Goal: Information Seeking & Learning: Check status

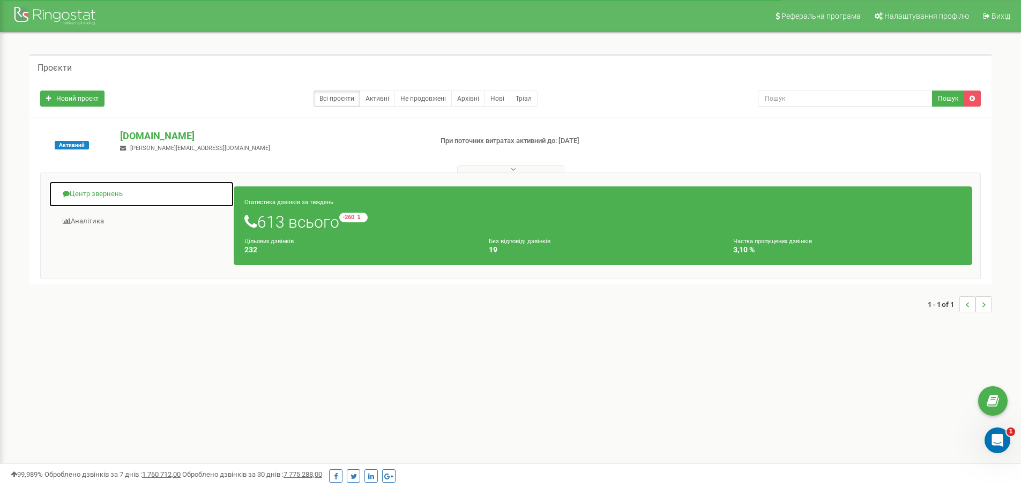
click at [65, 197] on link "Центр звернень" at bounding box center [141, 194] width 185 height 26
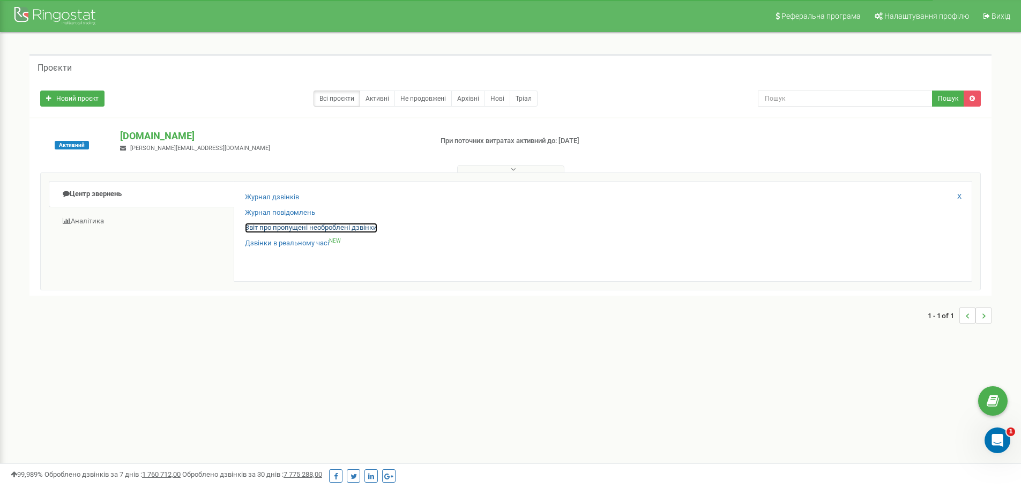
click at [276, 227] on link "Звіт про пропущені необроблені дзвінки" at bounding box center [311, 228] width 132 height 10
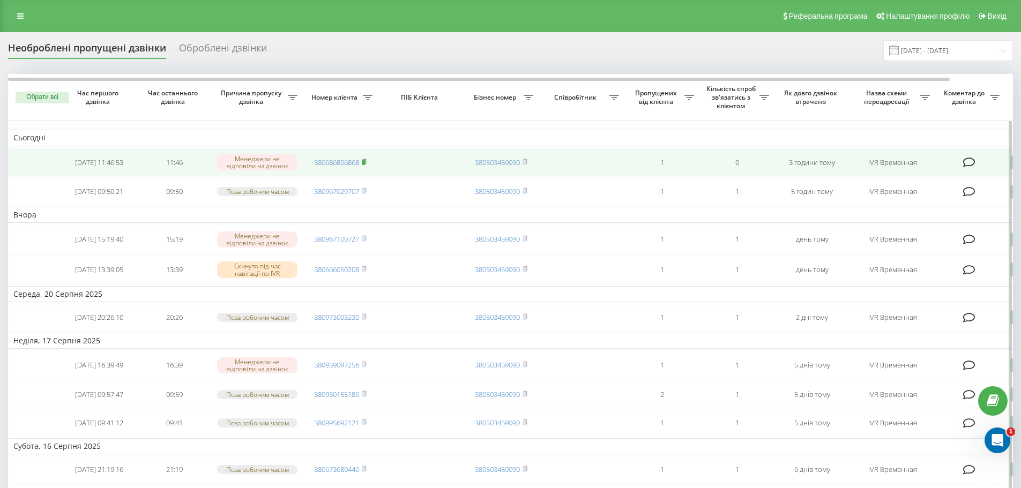
click at [365, 162] on rect at bounding box center [363, 162] width 3 height 5
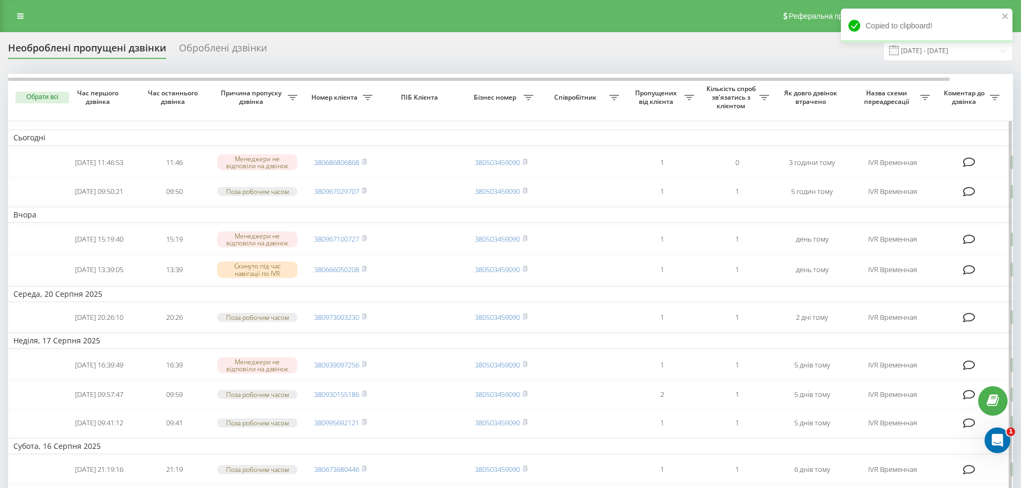
scroll to position [0, 67]
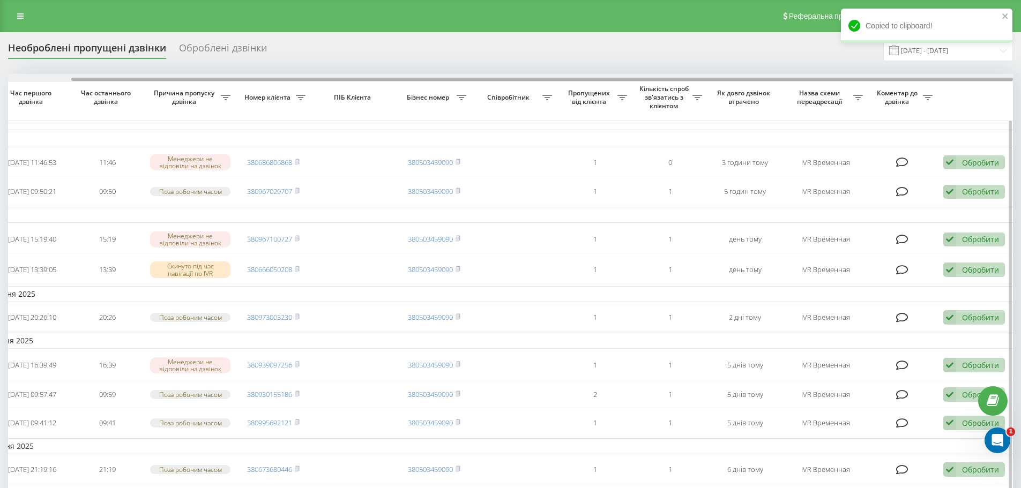
drag, startPoint x: 357, startPoint y: 78, endPoint x: 843, endPoint y: 147, distance: 490.4
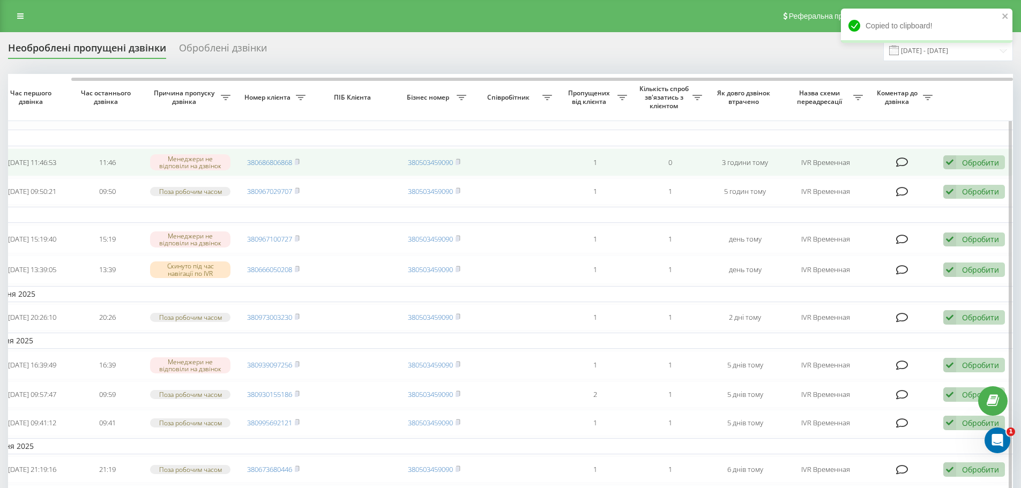
click at [963, 159] on div "Обробити" at bounding box center [980, 163] width 37 height 10
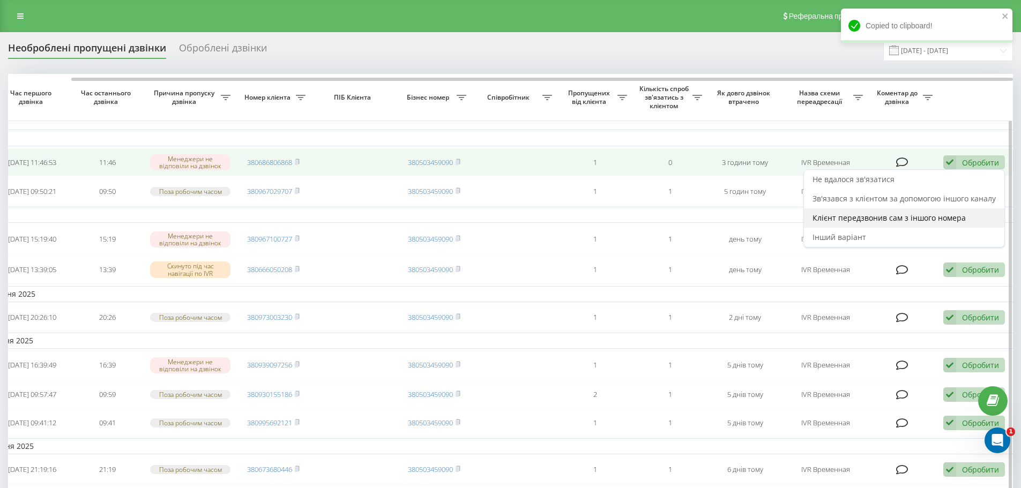
click at [886, 219] on span "Клієнт передзвонив сам з іншого номера" at bounding box center [888, 218] width 153 height 10
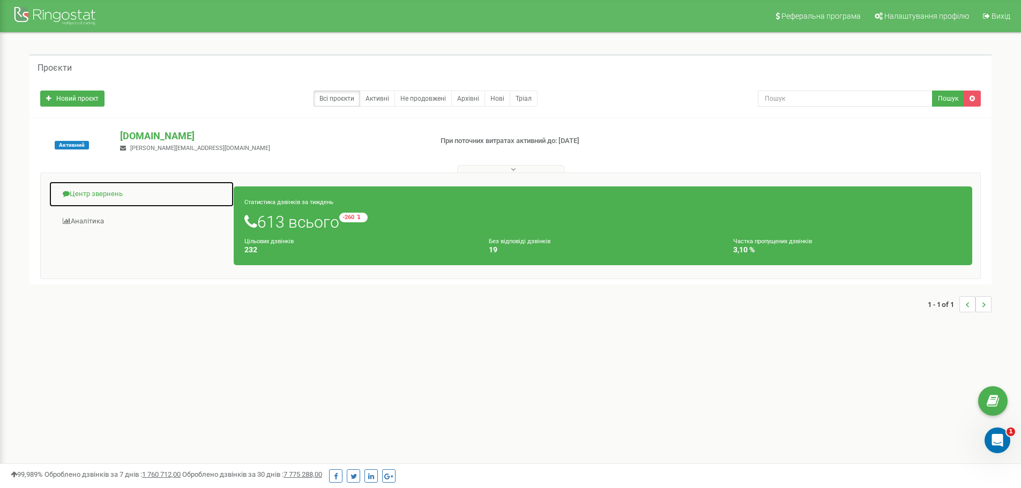
click at [73, 201] on link "Центр звернень" at bounding box center [141, 194] width 185 height 26
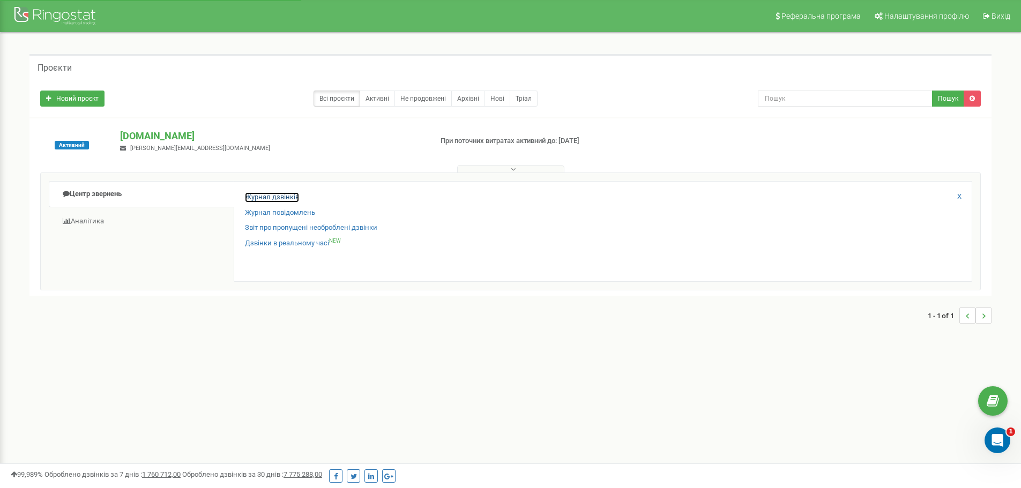
click at [271, 195] on link "Журнал дзвінків" at bounding box center [272, 197] width 54 height 10
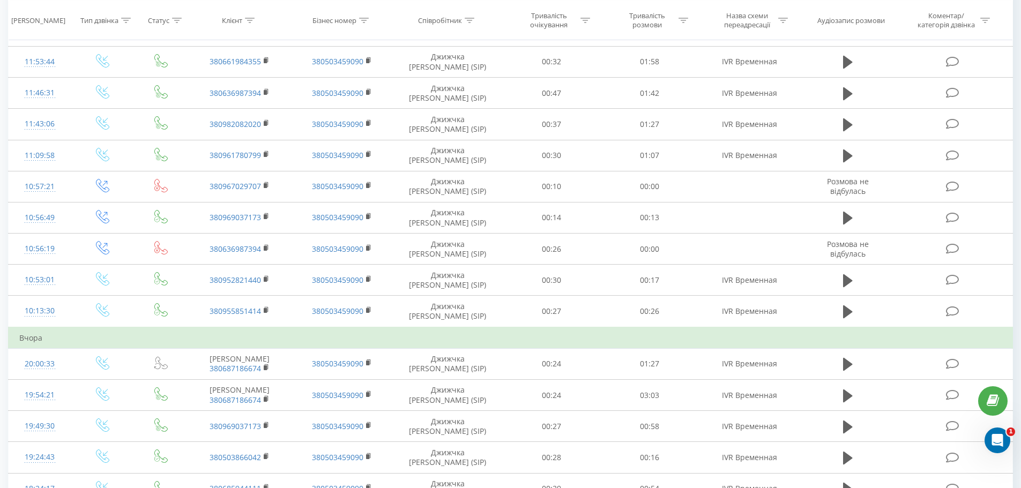
scroll to position [878, 0]
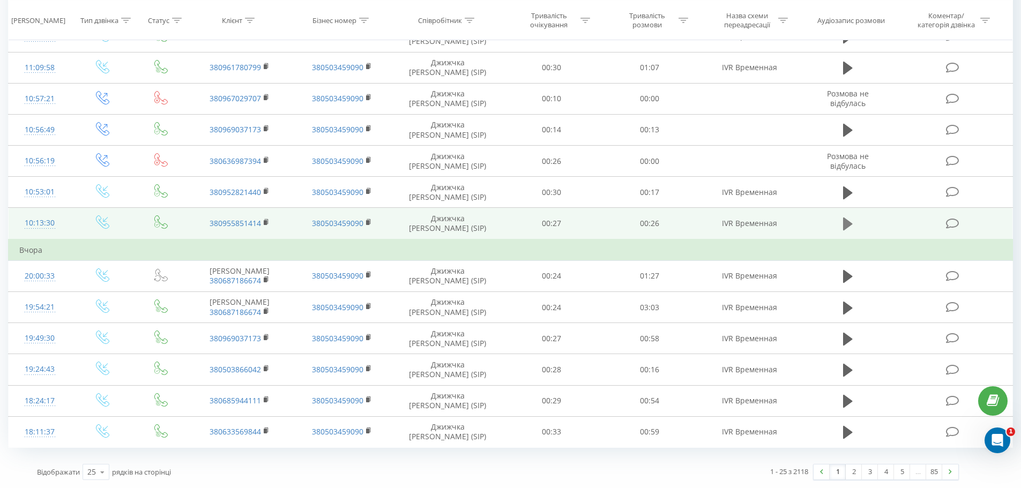
click at [850, 229] on icon at bounding box center [848, 223] width 10 height 15
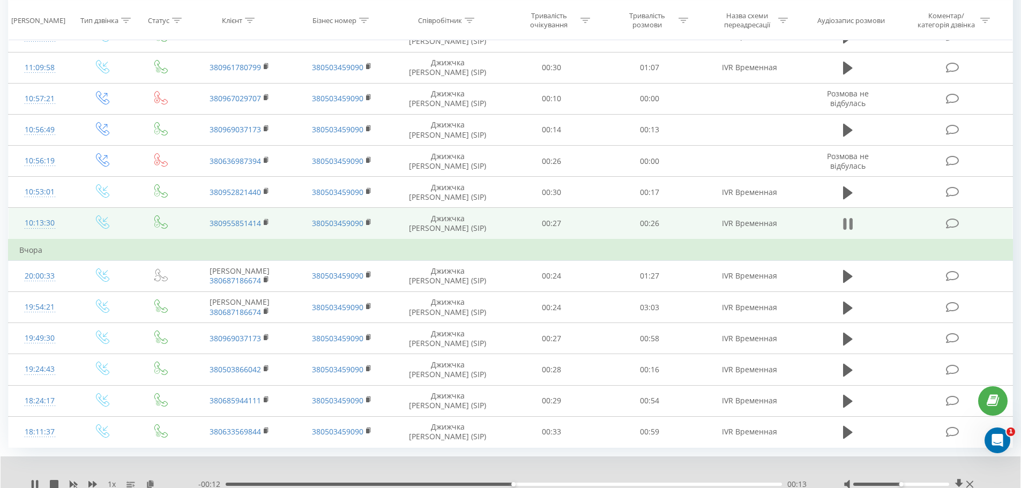
click at [841, 220] on button at bounding box center [848, 224] width 16 height 16
click at [267, 220] on icon at bounding box center [267, 223] width 6 height 8
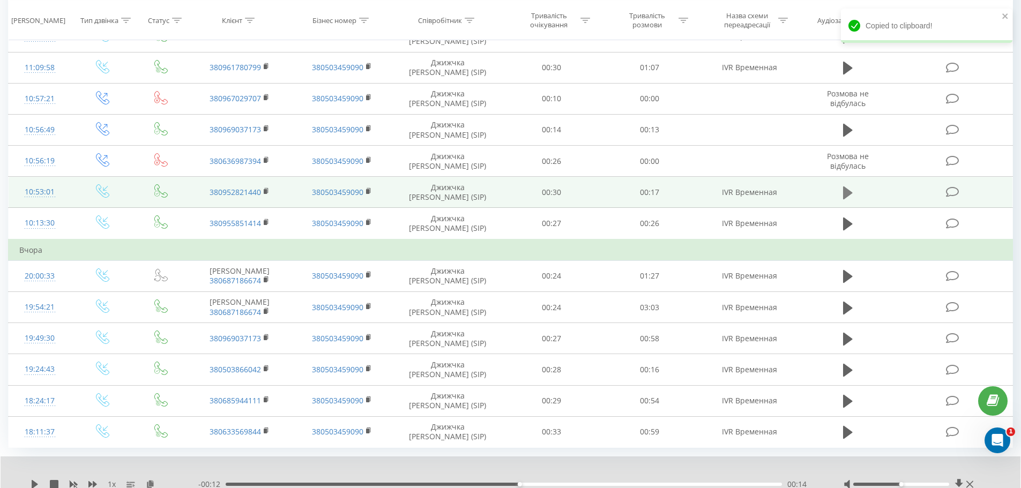
click at [843, 195] on icon at bounding box center [848, 192] width 10 height 13
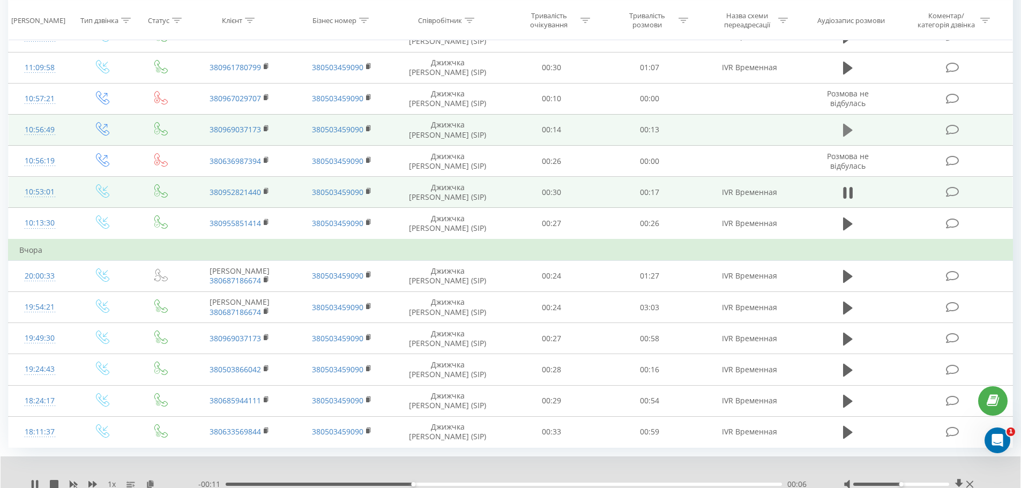
click at [842, 134] on button at bounding box center [848, 130] width 16 height 16
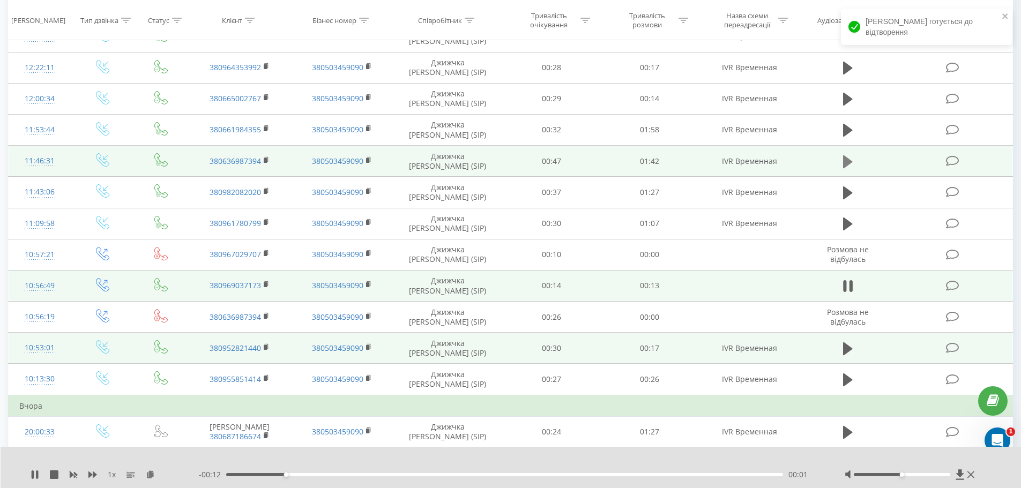
scroll to position [718, 0]
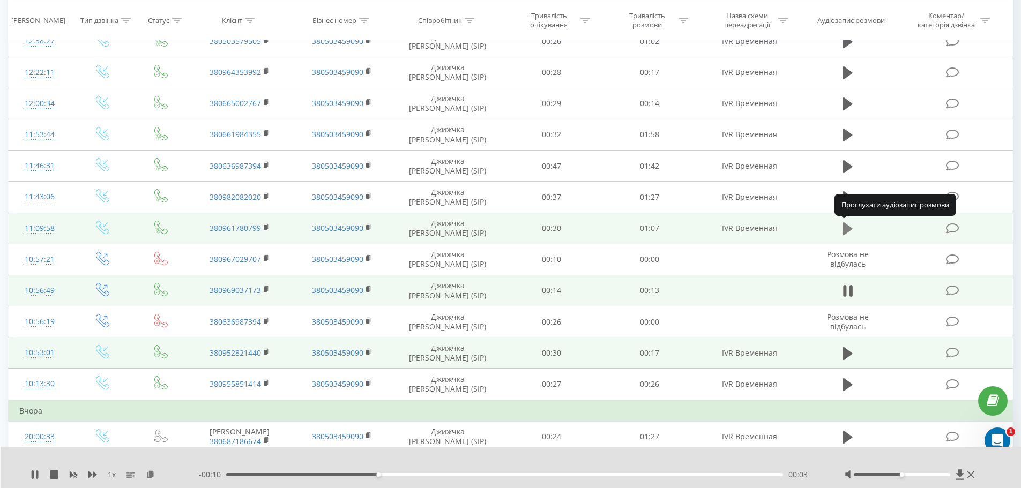
click at [845, 228] on icon at bounding box center [848, 228] width 10 height 13
click at [847, 229] on icon at bounding box center [848, 228] width 10 height 15
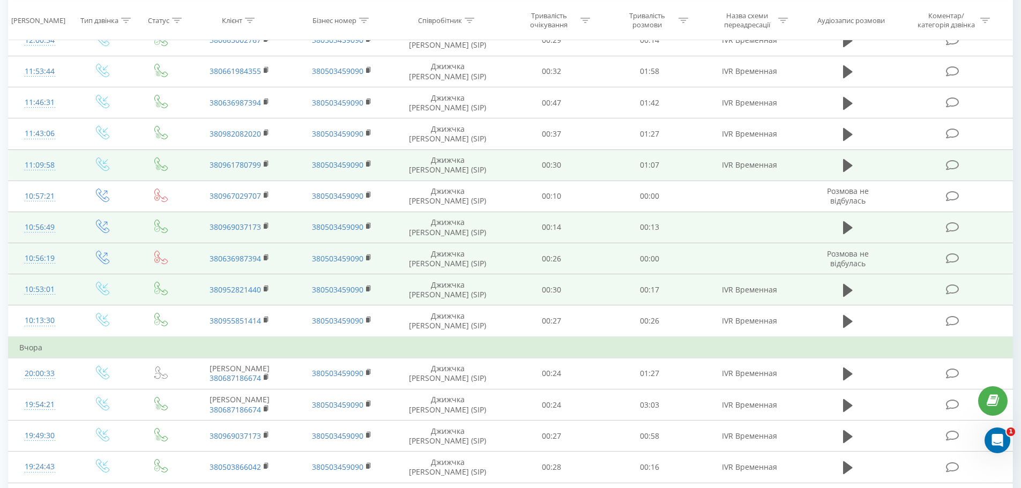
scroll to position [878, 0]
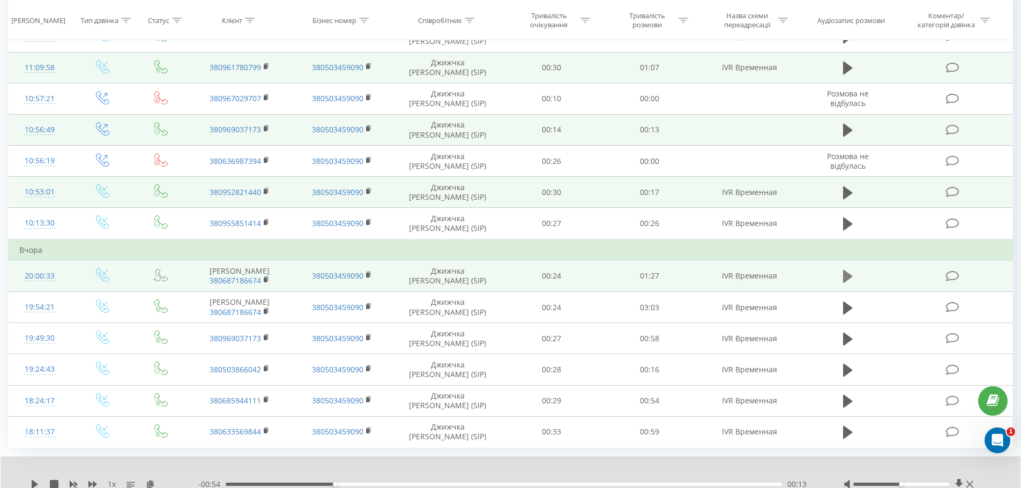
click at [848, 282] on icon at bounding box center [848, 276] width 10 height 15
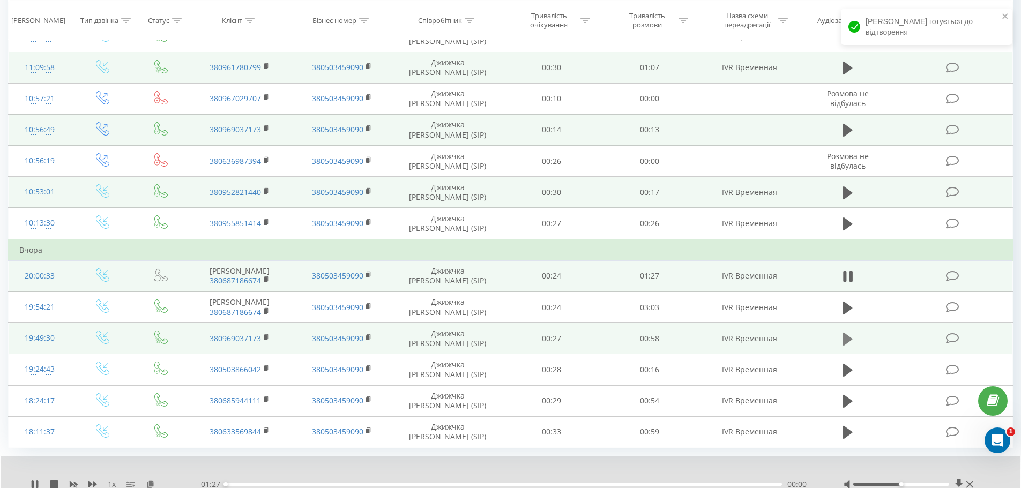
click at [846, 341] on icon at bounding box center [848, 339] width 10 height 13
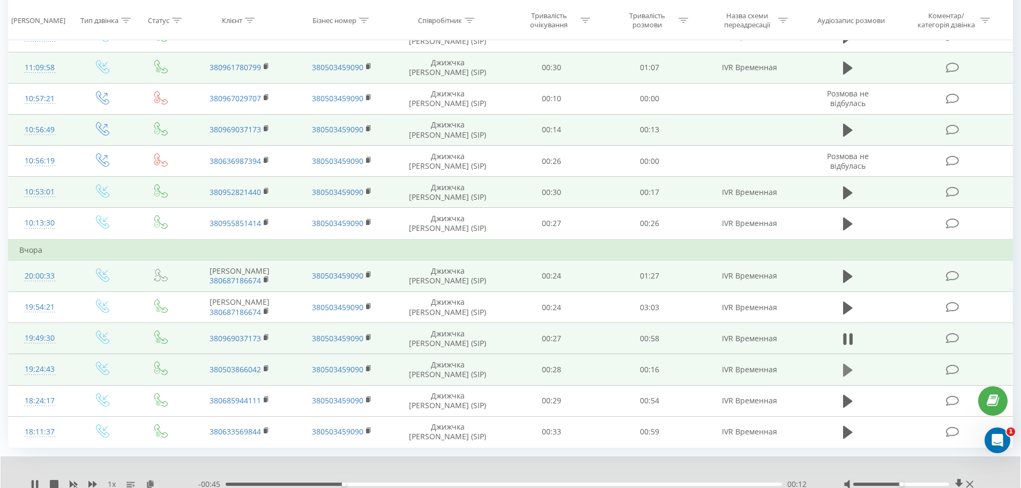
click at [846, 368] on icon at bounding box center [848, 370] width 10 height 13
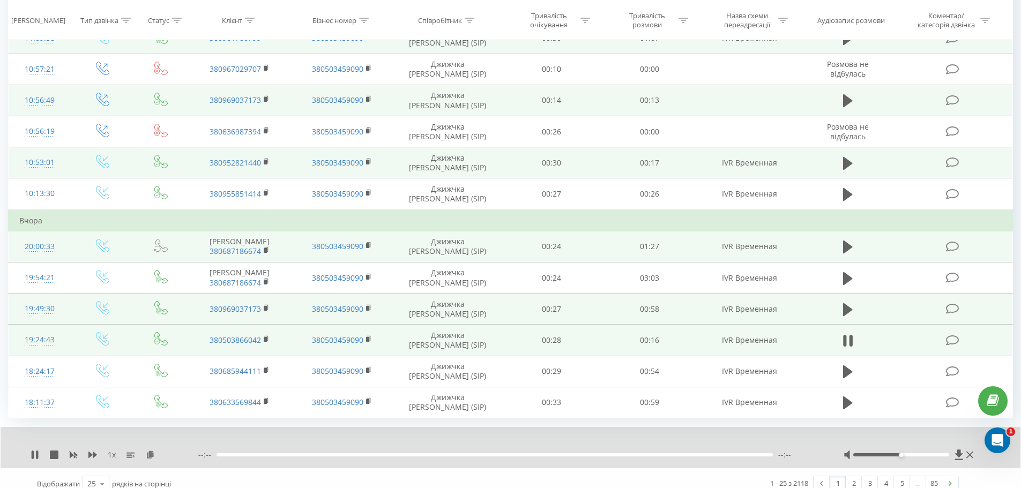
scroll to position [920, 0]
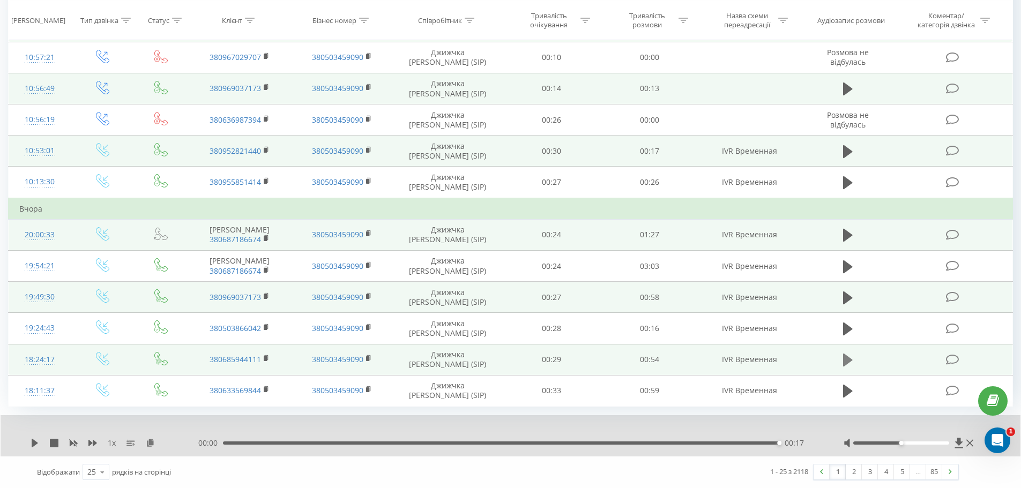
click at [843, 353] on icon at bounding box center [848, 360] width 10 height 15
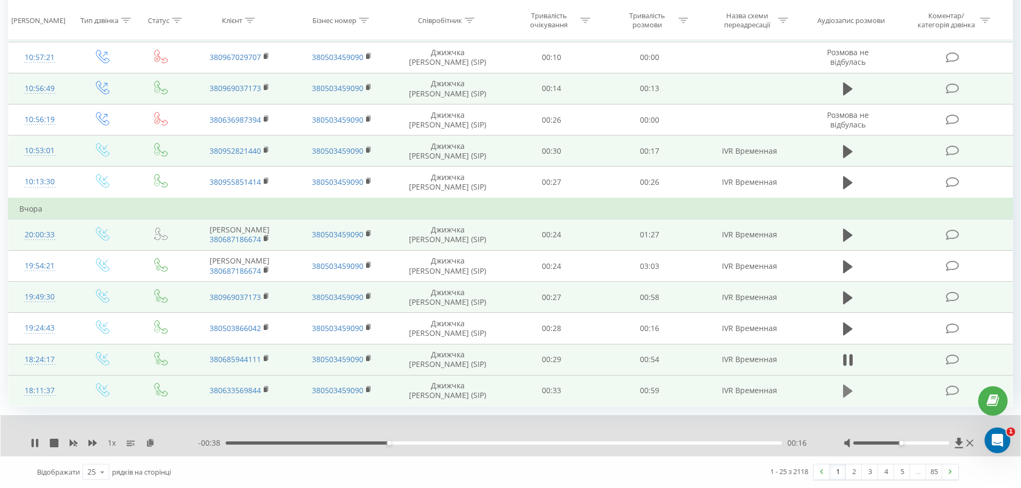
click at [849, 387] on icon at bounding box center [848, 391] width 10 height 15
click at [37, 444] on icon at bounding box center [37, 443] width 2 height 9
click at [856, 472] on link "2" at bounding box center [854, 472] width 16 height 15
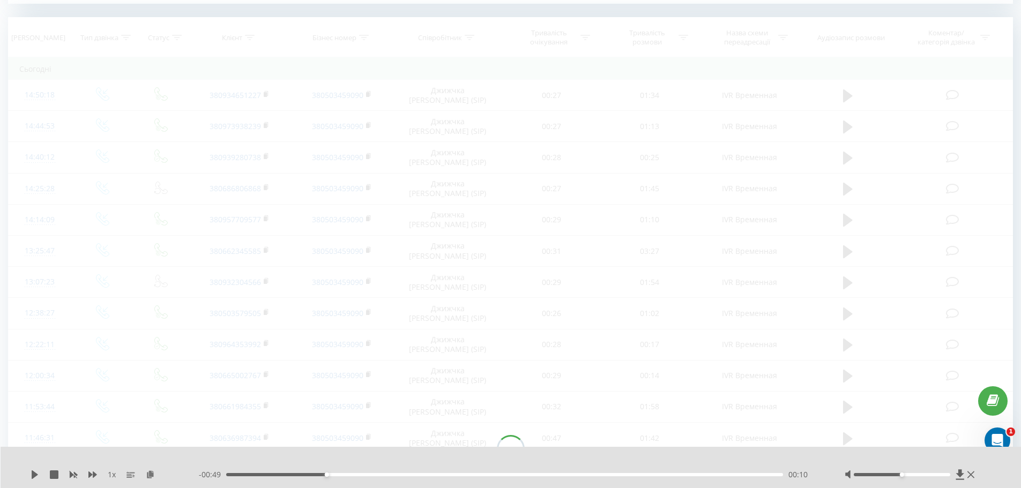
scroll to position [436, 0]
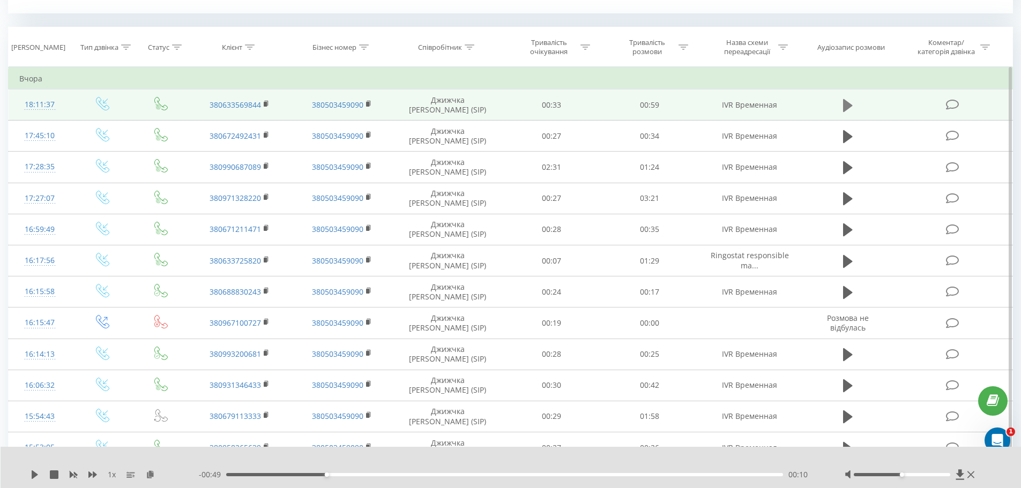
click at [843, 110] on icon at bounding box center [848, 105] width 10 height 15
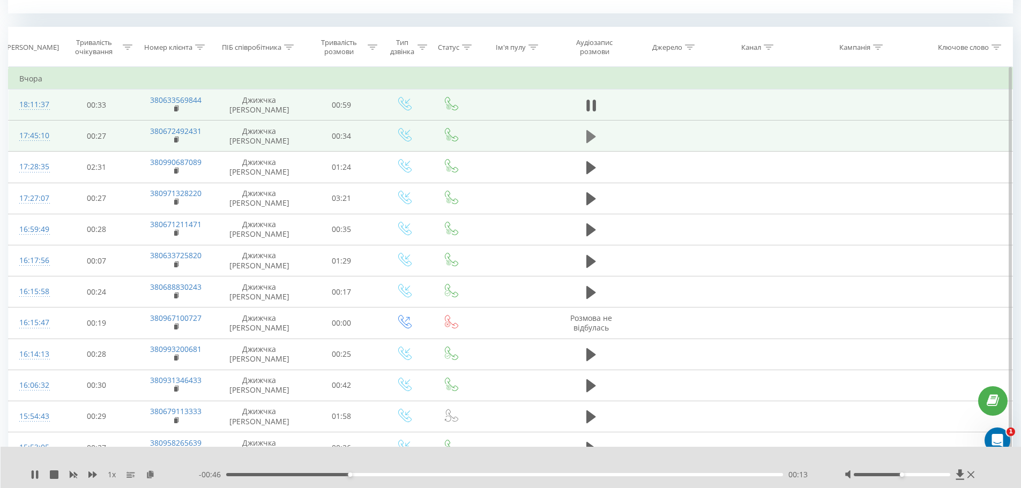
click at [587, 136] on icon at bounding box center [591, 136] width 10 height 13
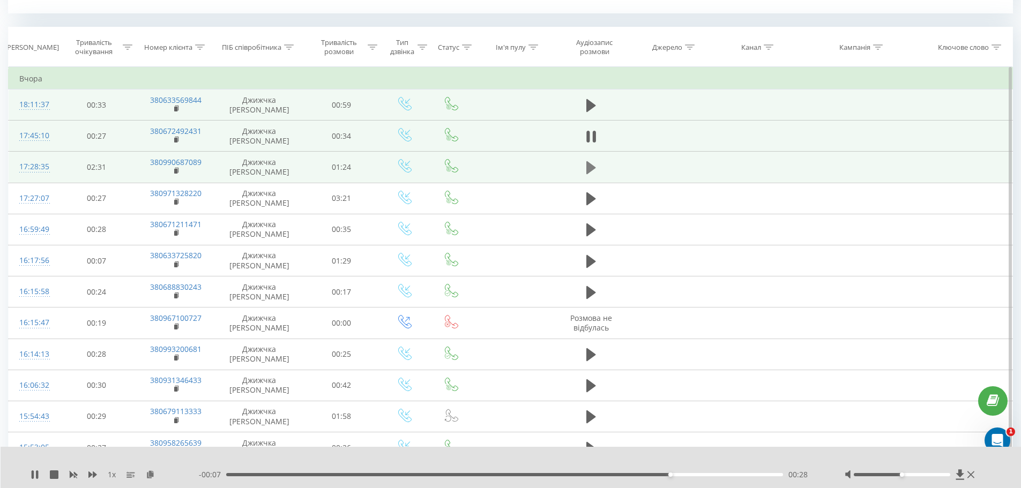
click at [585, 171] on button at bounding box center [591, 168] width 16 height 16
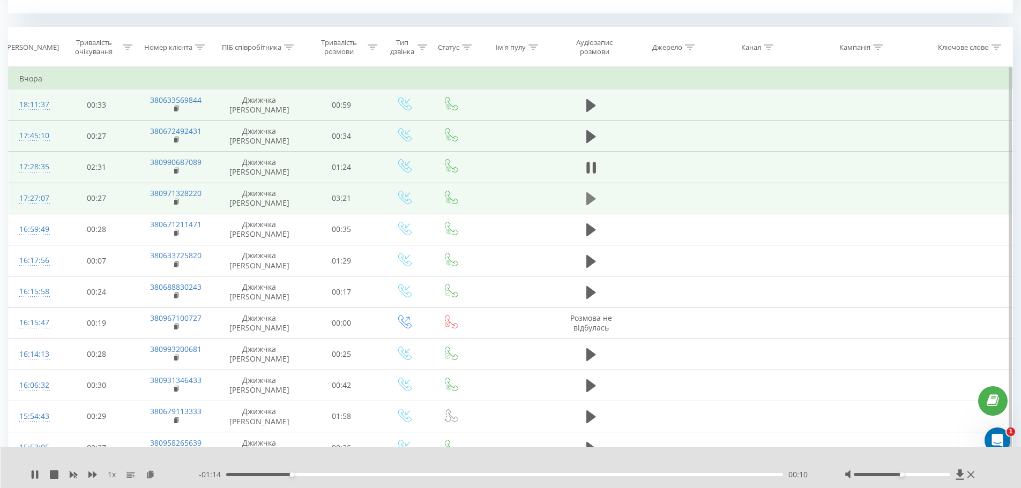
click at [595, 197] on icon at bounding box center [591, 198] width 10 height 15
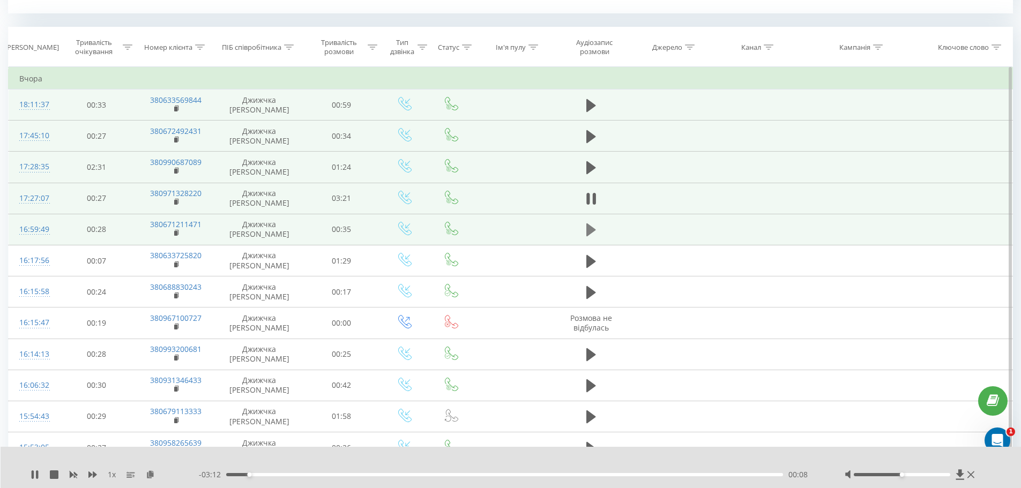
click at [587, 229] on icon at bounding box center [591, 229] width 10 height 13
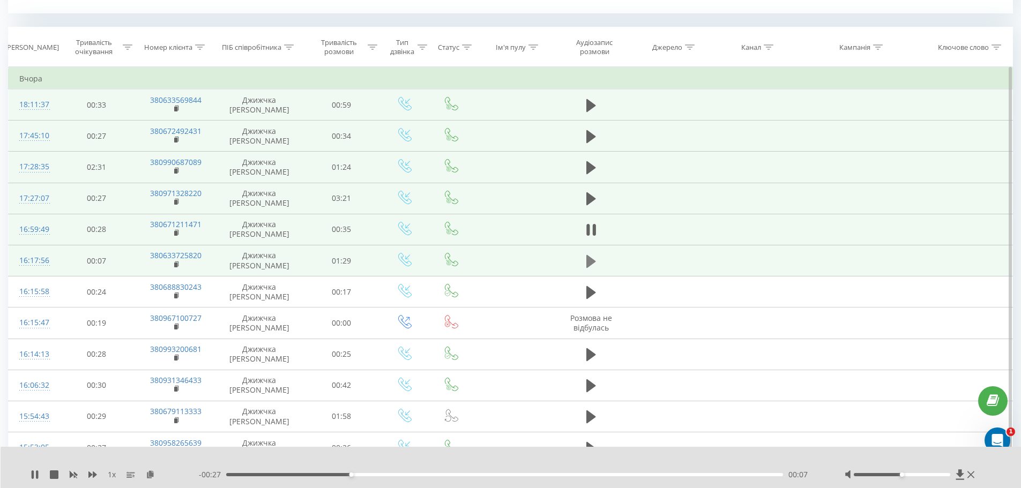
click at [592, 264] on icon at bounding box center [591, 261] width 10 height 13
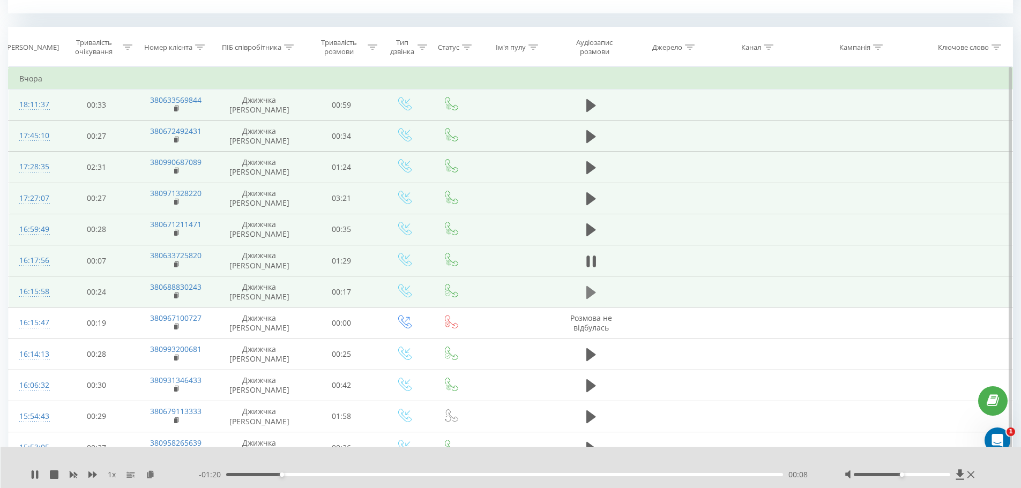
click at [585, 288] on button at bounding box center [591, 293] width 16 height 16
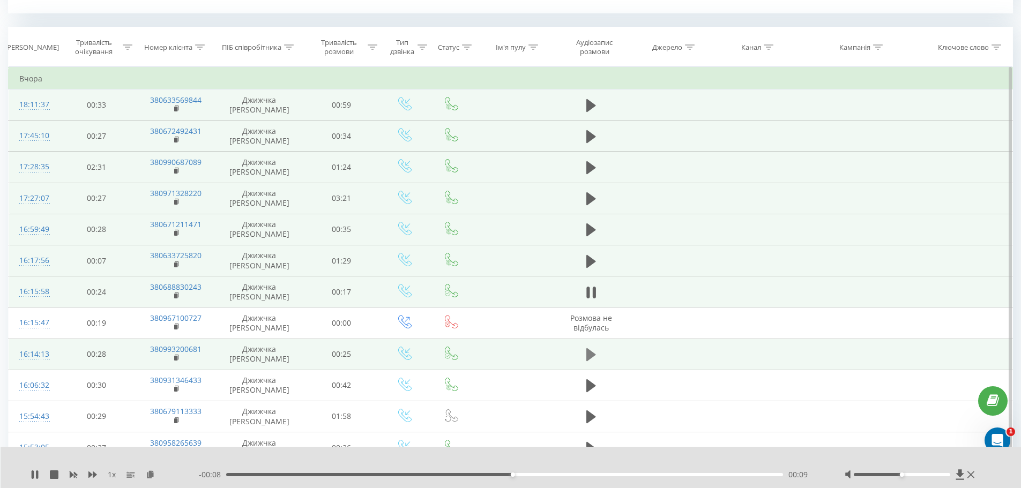
click at [586, 352] on icon at bounding box center [591, 354] width 10 height 13
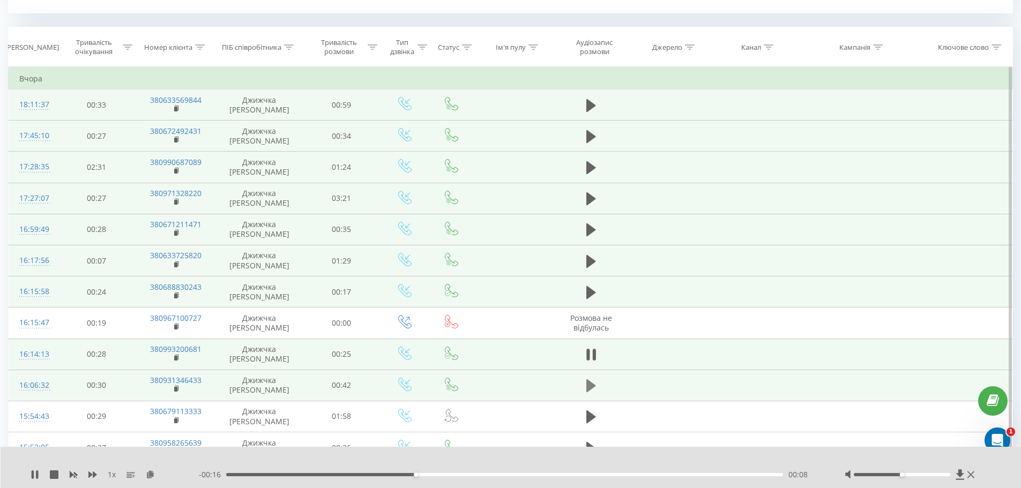
click at [596, 388] on button at bounding box center [591, 386] width 16 height 16
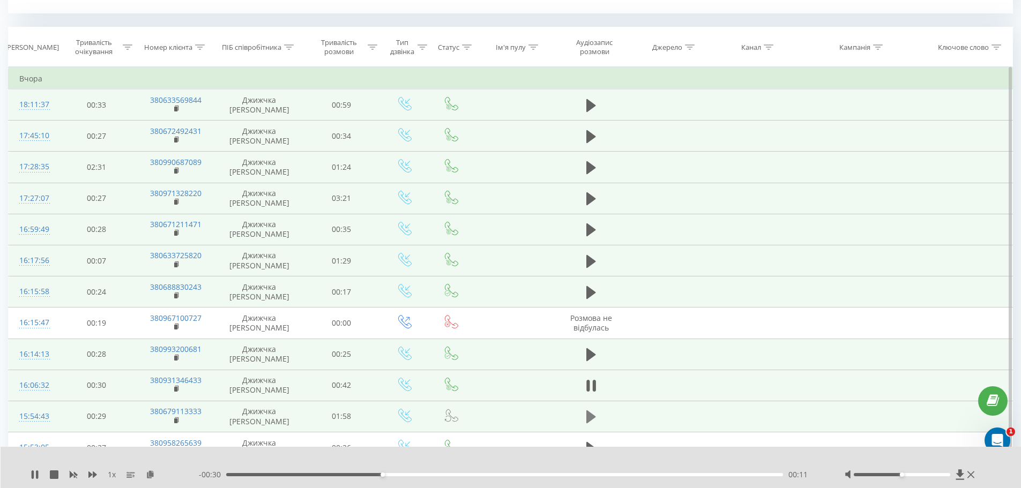
click at [591, 418] on icon at bounding box center [591, 416] width 10 height 13
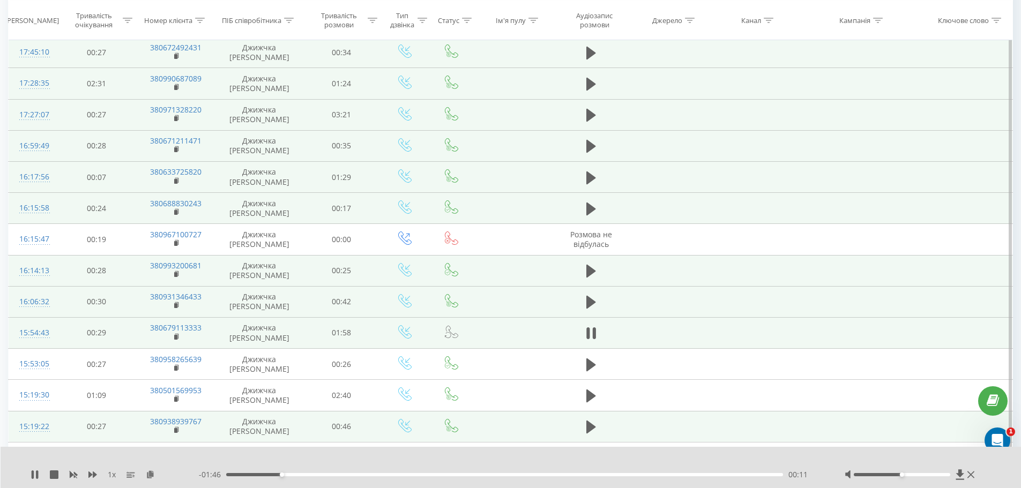
scroll to position [650, 0]
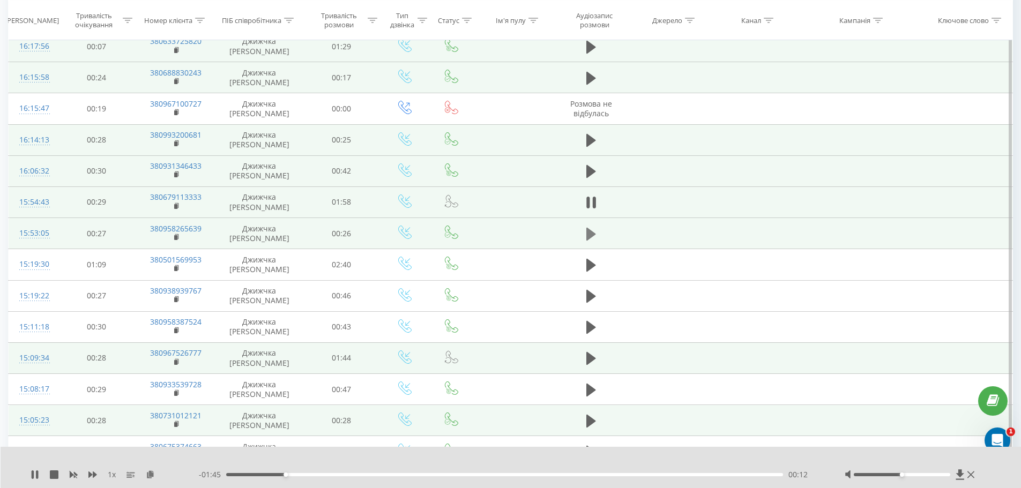
click at [594, 230] on icon at bounding box center [591, 234] width 10 height 15
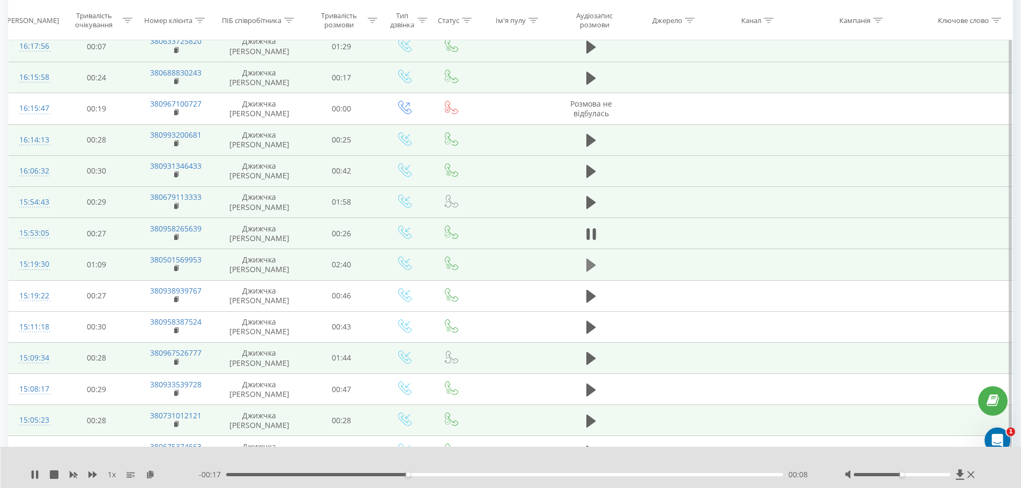
click at [591, 266] on icon at bounding box center [591, 265] width 10 height 13
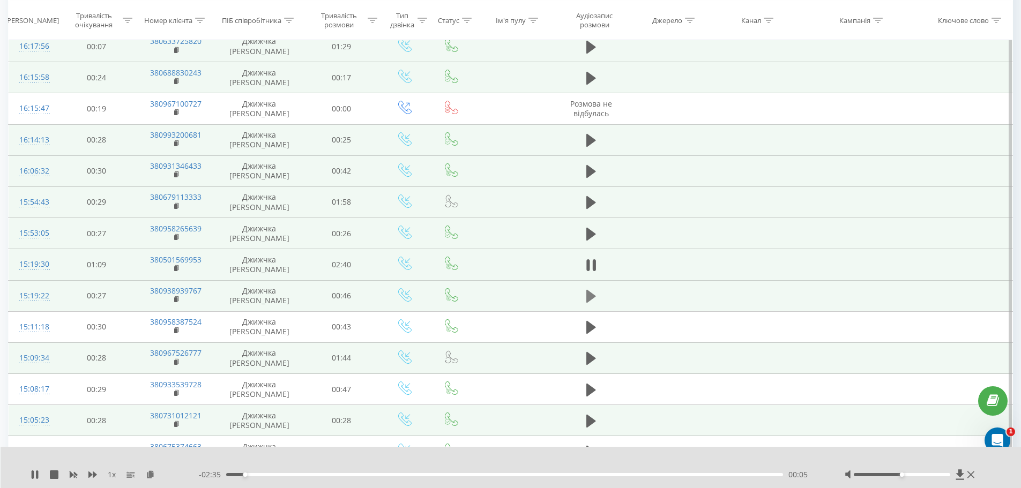
click at [594, 294] on icon at bounding box center [591, 296] width 10 height 15
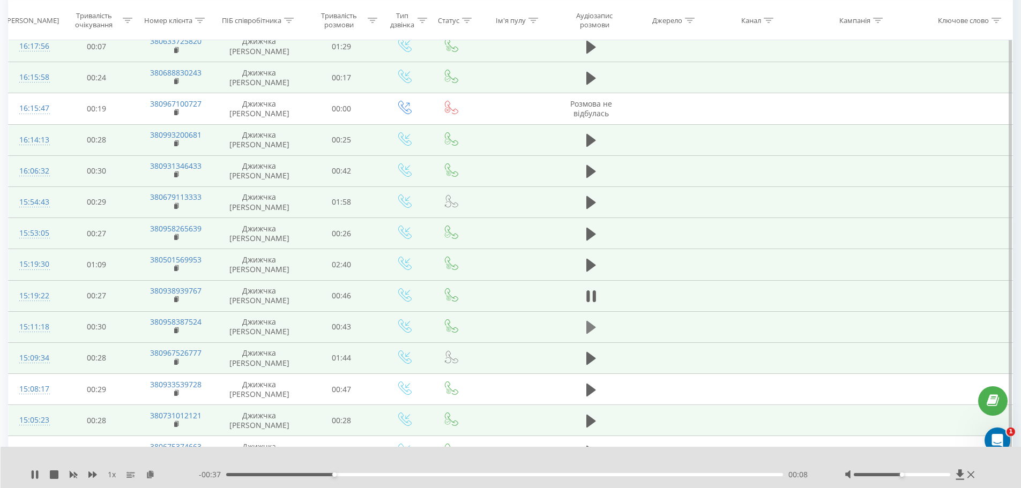
click at [595, 320] on icon at bounding box center [591, 327] width 10 height 15
click at [592, 355] on icon at bounding box center [591, 358] width 10 height 15
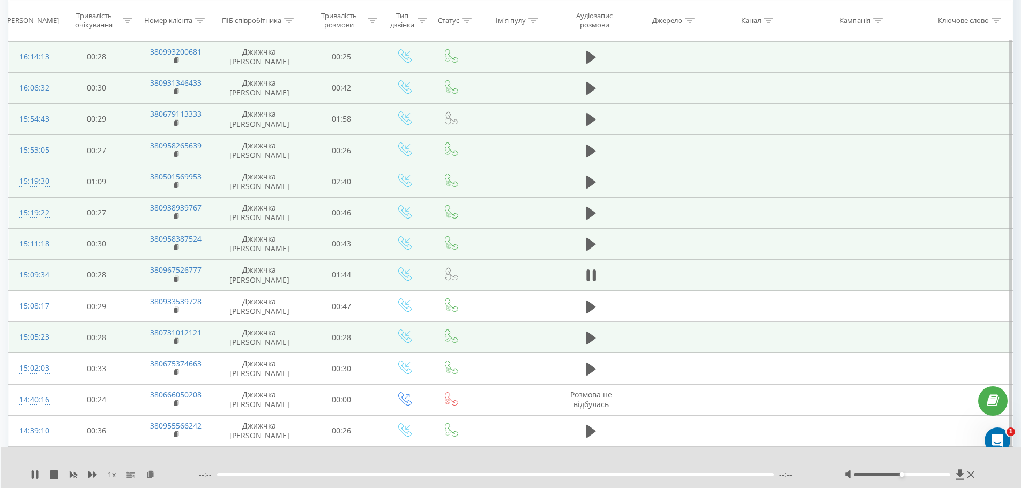
scroll to position [857, 0]
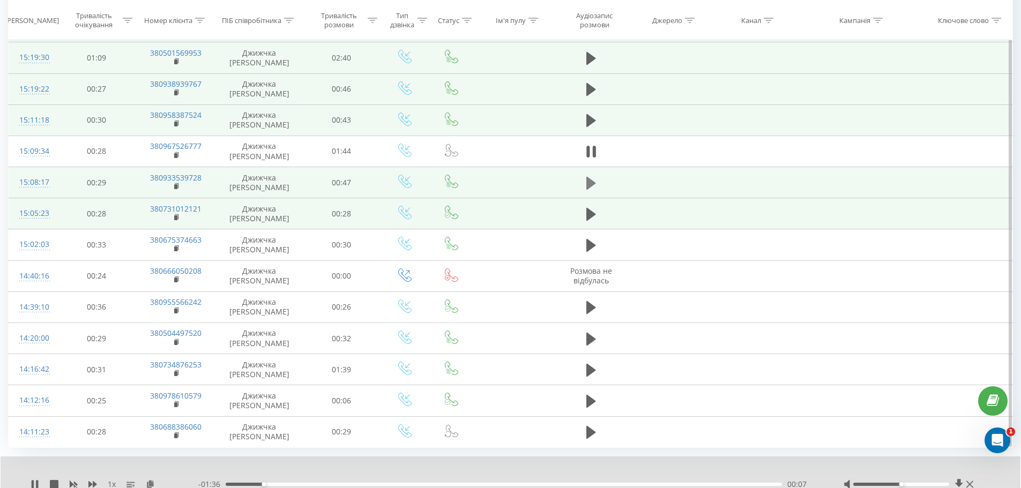
click at [583, 183] on button at bounding box center [591, 183] width 16 height 16
click at [598, 215] on button at bounding box center [591, 214] width 16 height 16
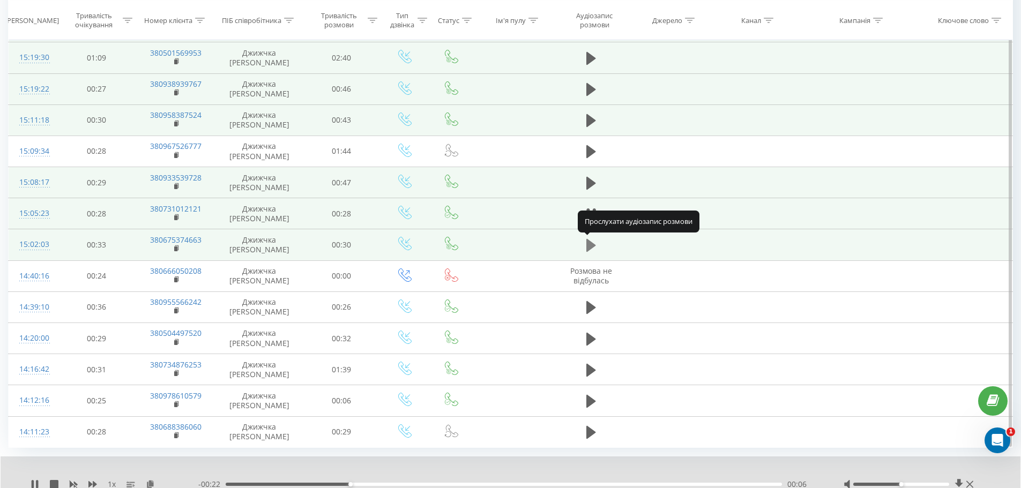
click at [592, 244] on icon at bounding box center [591, 245] width 10 height 13
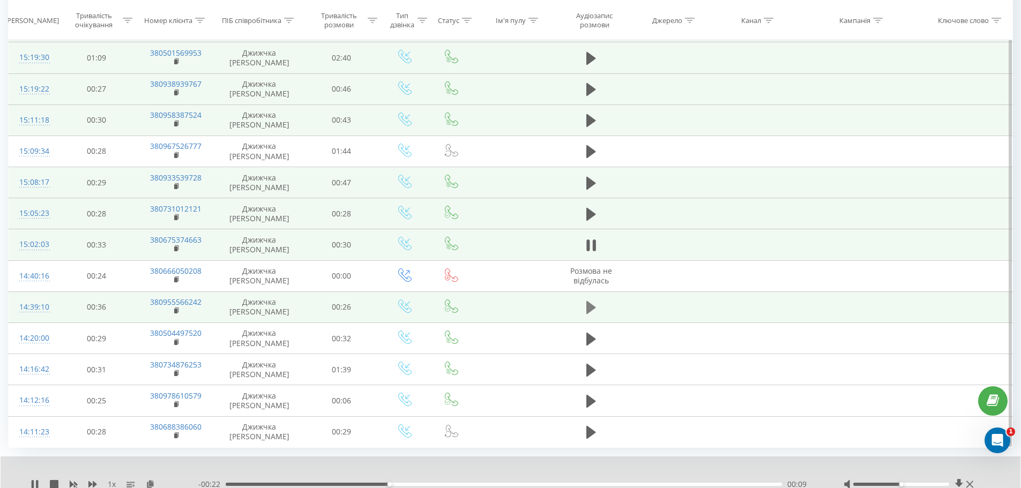
click at [595, 303] on icon at bounding box center [591, 307] width 10 height 15
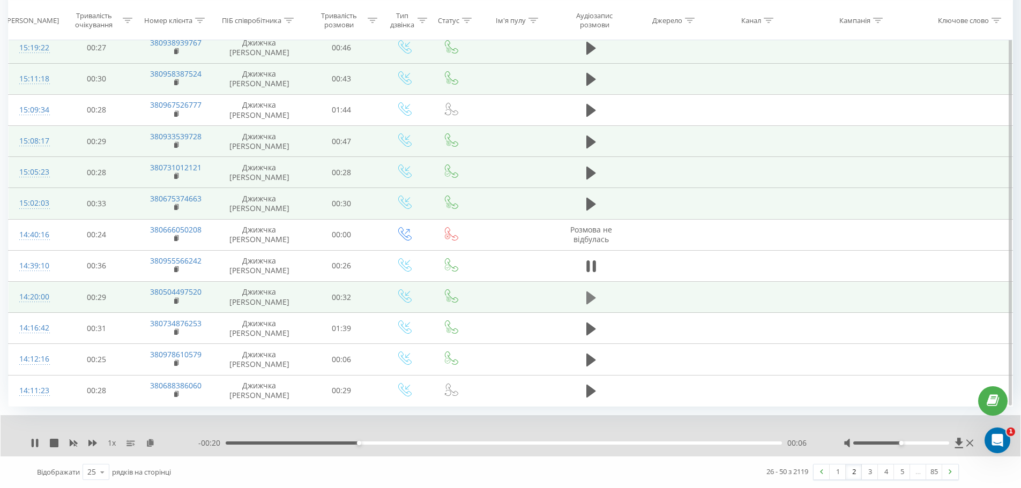
click at [584, 302] on button at bounding box center [591, 298] width 16 height 16
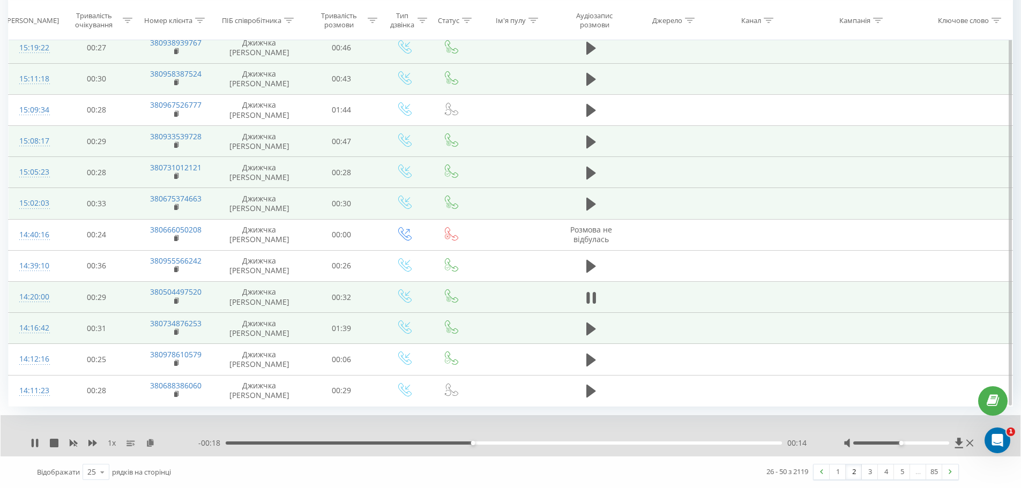
click at [601, 325] on td at bounding box center [591, 328] width 74 height 31
click at [594, 327] on icon at bounding box center [591, 329] width 10 height 15
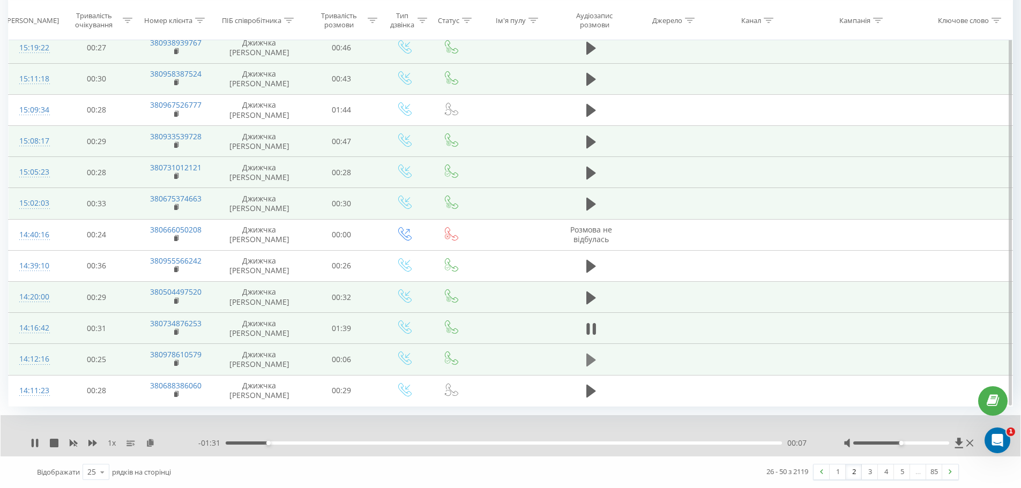
click at [583, 358] on button at bounding box center [591, 360] width 16 height 16
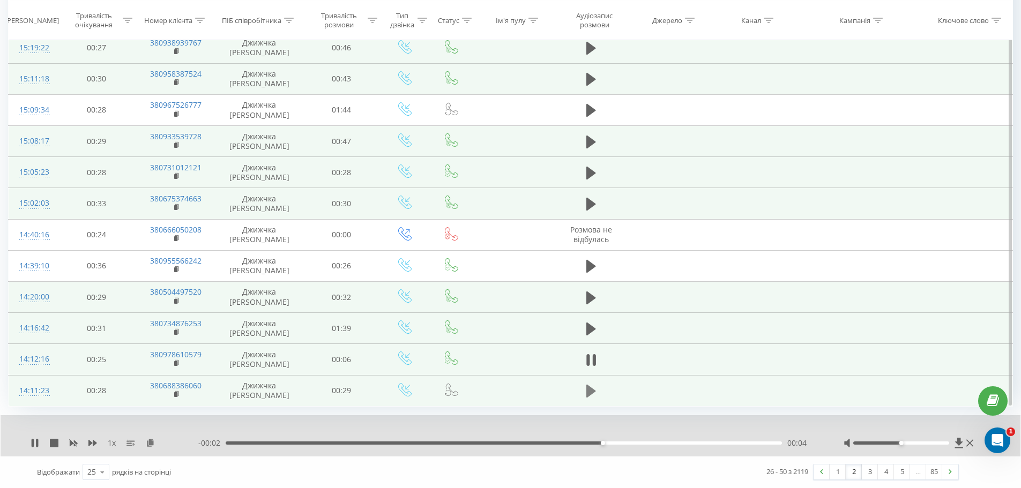
click at [593, 388] on icon at bounding box center [591, 391] width 10 height 15
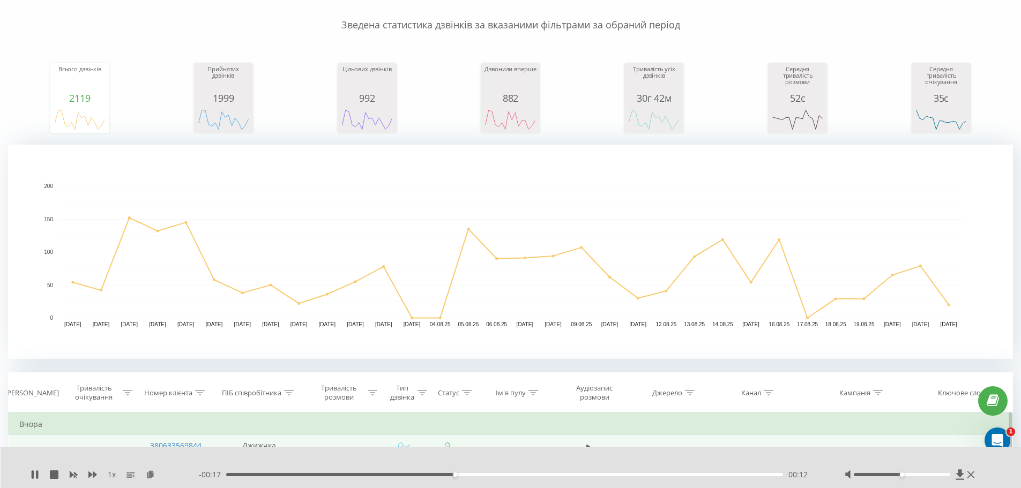
scroll to position [161, 0]
